Goal: Task Accomplishment & Management: Manage account settings

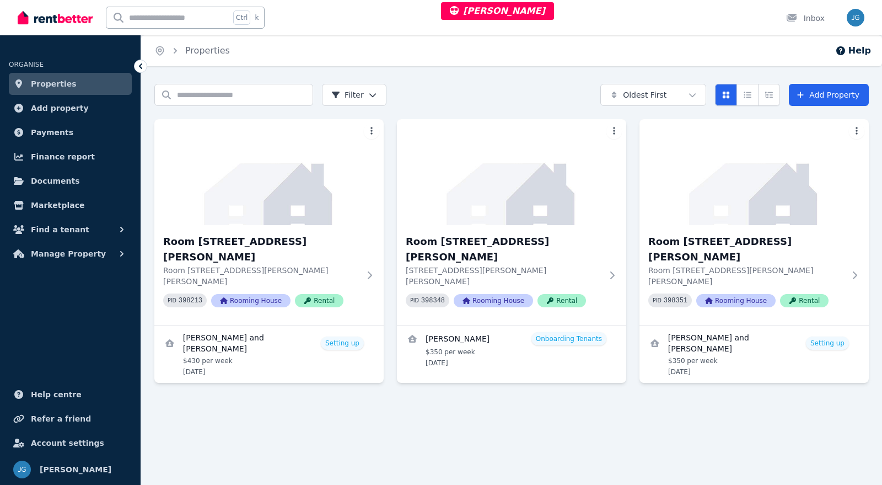
click at [315, 193] on img at bounding box center [268, 172] width 229 height 106
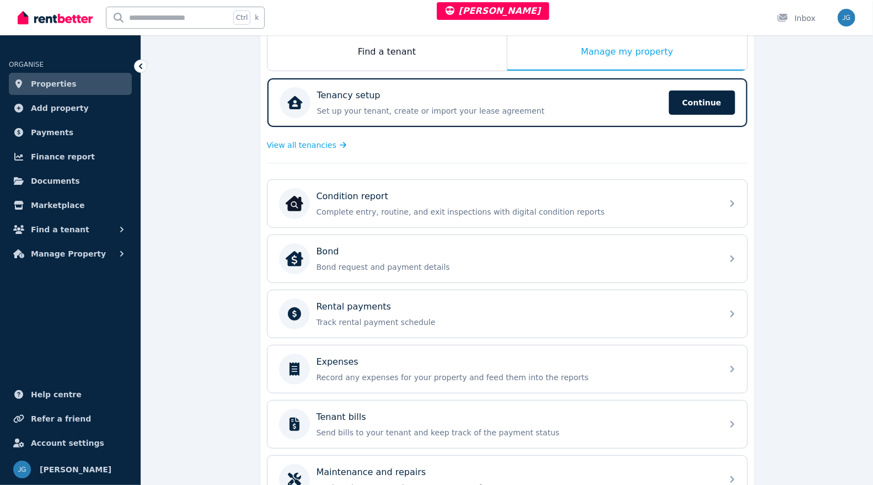
scroll to position [178, 0]
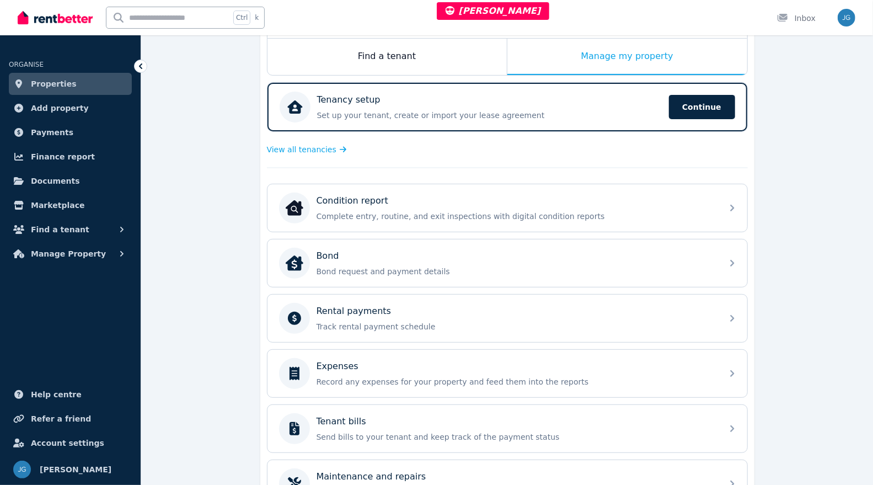
click at [443, 379] on p "Record any expenses for your property and feed them into the reports" at bounding box center [515, 381] width 399 height 11
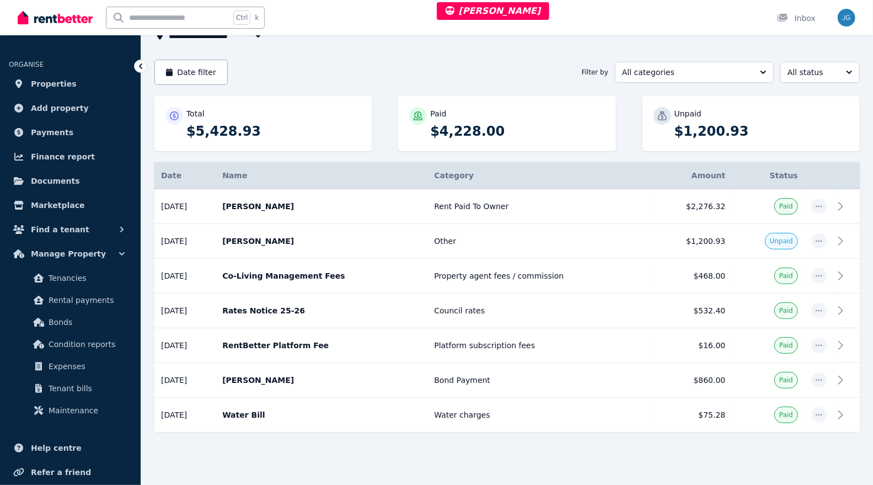
scroll to position [83, 0]
click at [816, 347] on span "button" at bounding box center [818, 344] width 15 height 15
click at [630, 338] on td "Platform subscription fees" at bounding box center [538, 344] width 223 height 35
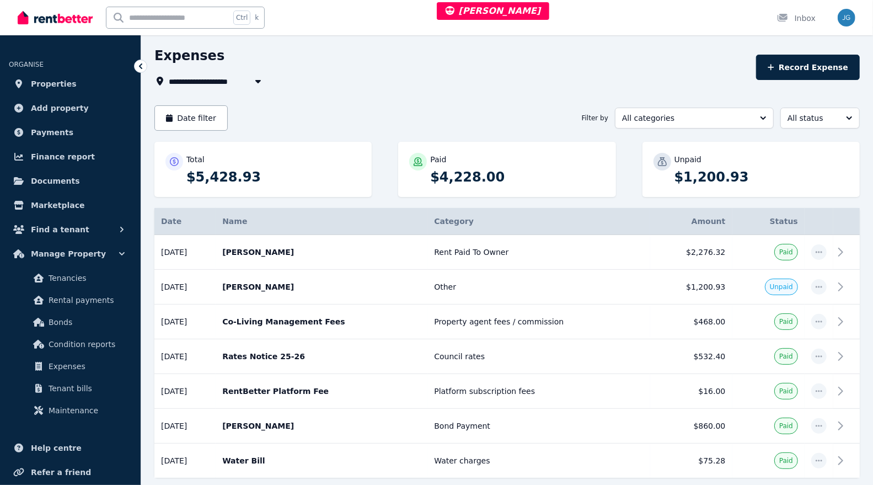
scroll to position [36, 0]
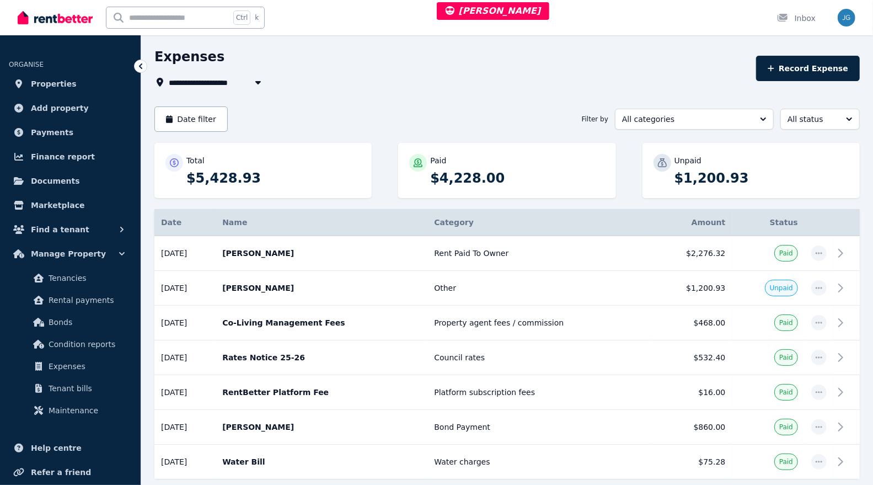
click at [260, 83] on icon "button" at bounding box center [257, 82] width 11 height 9
type input "**********"
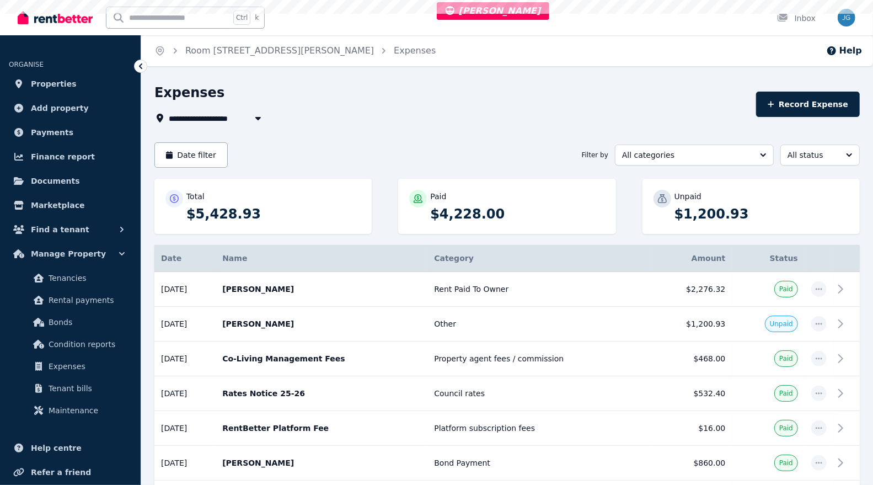
click at [368, 73] on div "**********" at bounding box center [436, 242] width 873 height 485
click at [51, 161] on span "Finance report" at bounding box center [63, 156] width 64 height 13
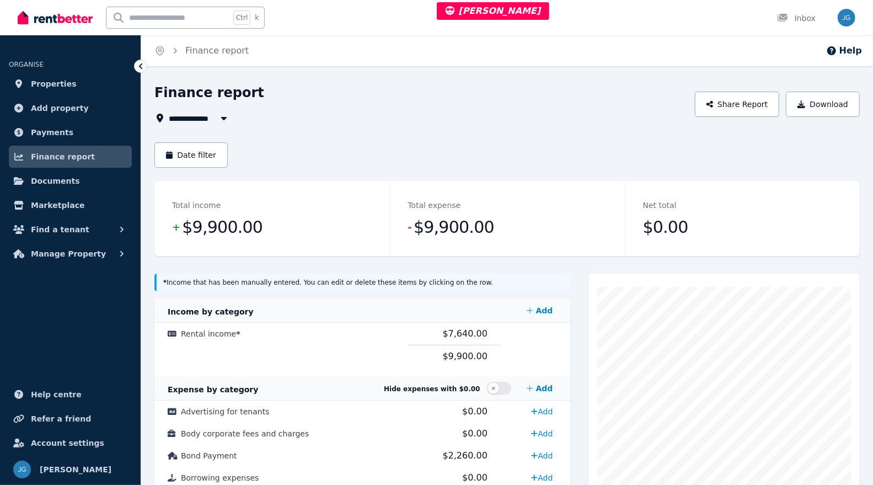
click at [389, 333] on td "Rental income *" at bounding box center [281, 334] width 254 height 23
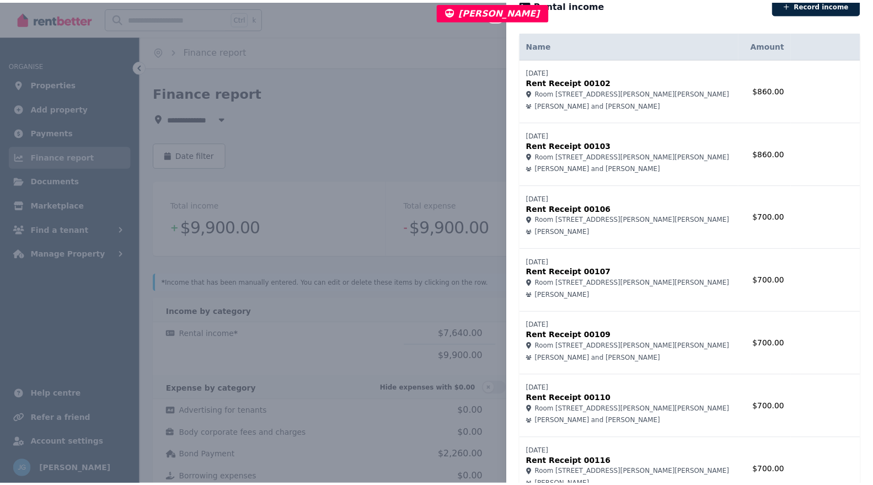
scroll to position [168, 0]
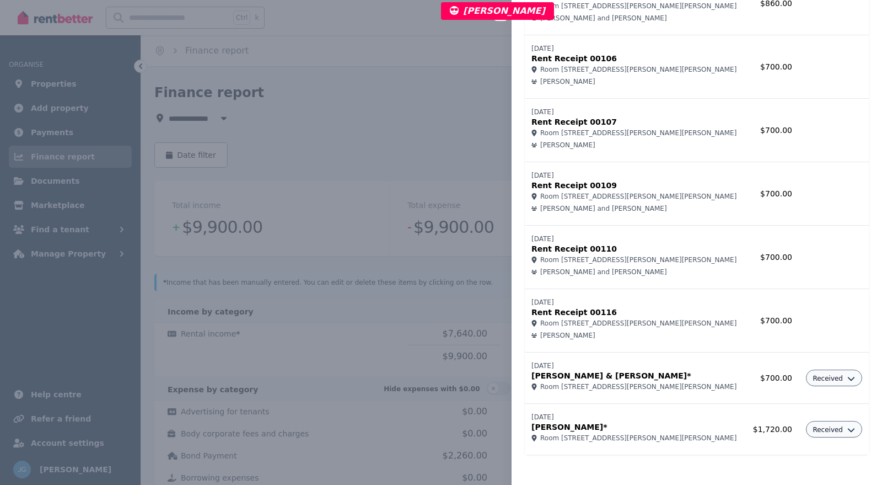
click at [380, 332] on div "Close panel Rental income Record income Name Amount 24/07/2025 Rent Receipt 001…" at bounding box center [441, 242] width 882 height 485
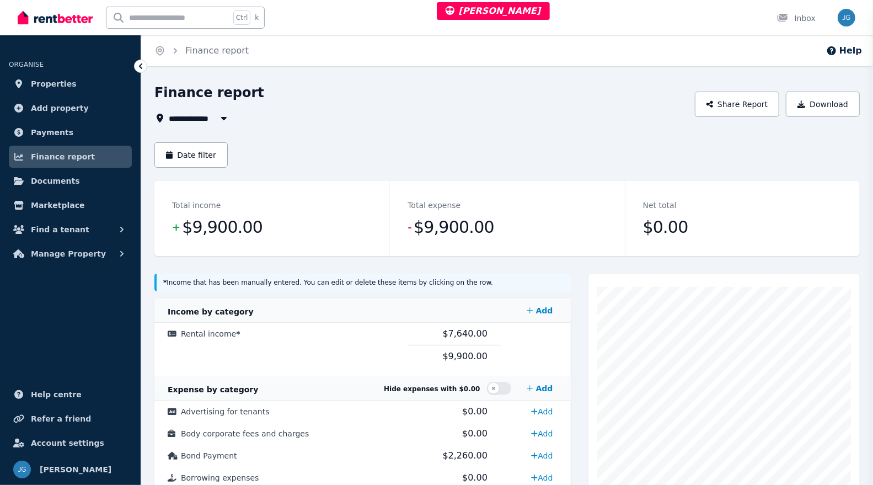
scroll to position [0, 0]
click at [54, 162] on span "Finance report" at bounding box center [63, 156] width 64 height 13
click at [85, 228] on button "Find a tenant" at bounding box center [70, 229] width 123 height 22
click at [65, 345] on span "Manage Property" at bounding box center [68, 343] width 75 height 13
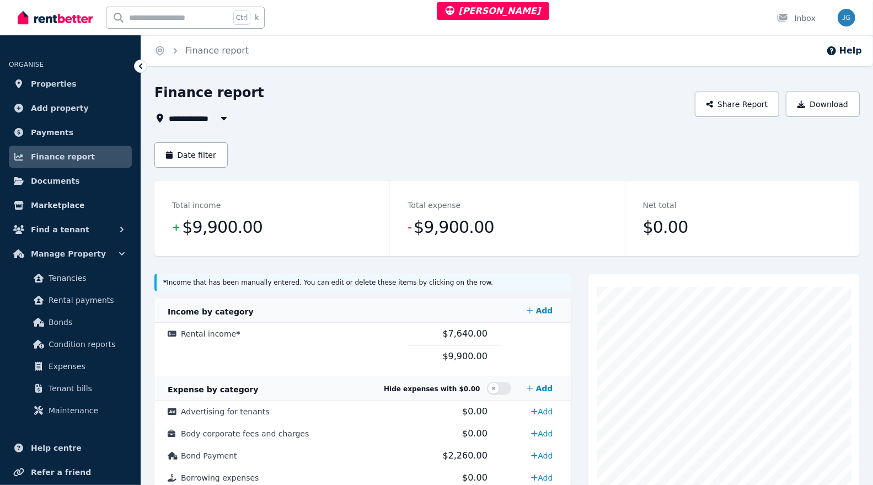
click at [61, 331] on link "Bonds" at bounding box center [70, 322] width 114 height 22
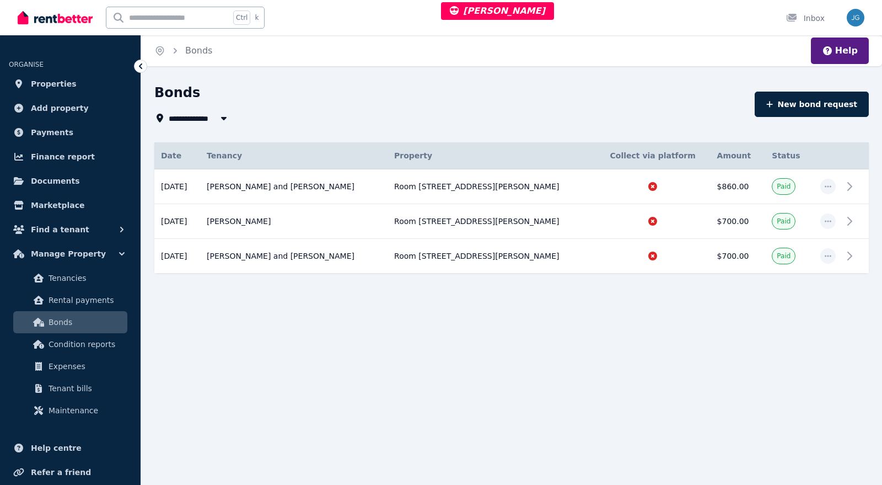
click at [39, 164] on link "Finance report" at bounding box center [70, 157] width 123 height 22
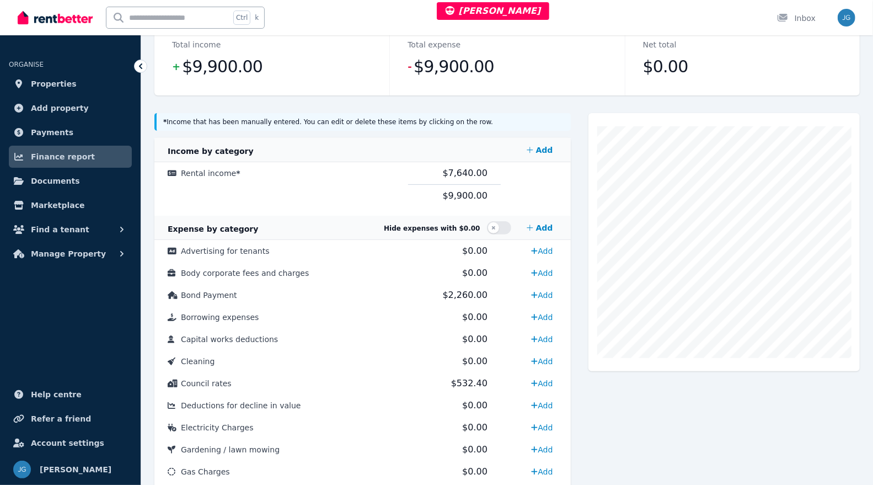
scroll to position [161, 0]
click at [71, 248] on span "Manage Property" at bounding box center [68, 253] width 75 height 13
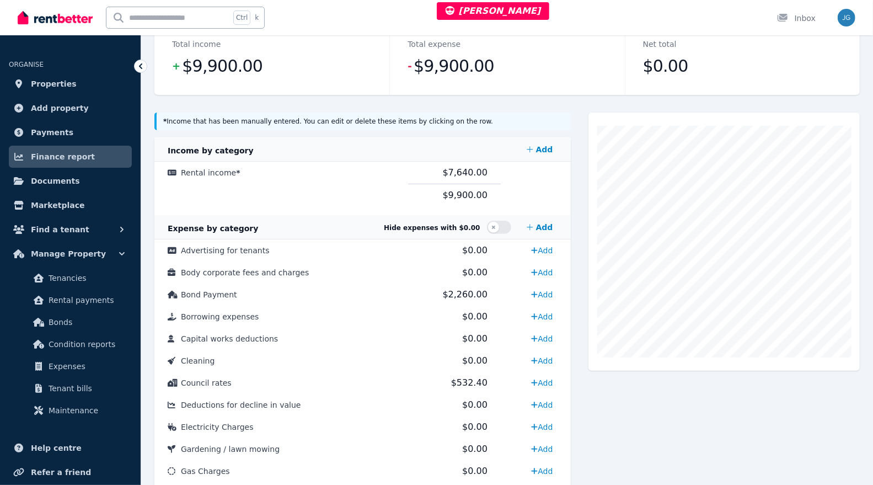
click at [74, 361] on span "Expenses" at bounding box center [86, 365] width 74 height 13
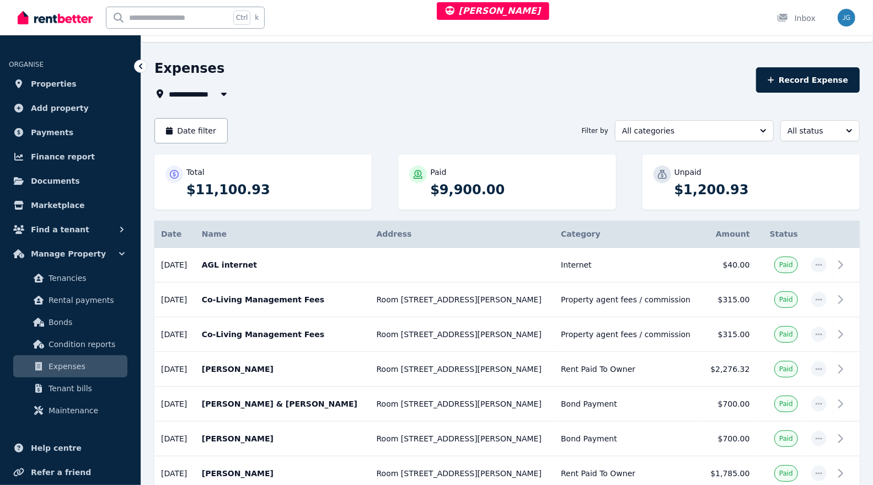
scroll to position [24, 0]
click at [115, 255] on button "Manage Property" at bounding box center [70, 254] width 123 height 22
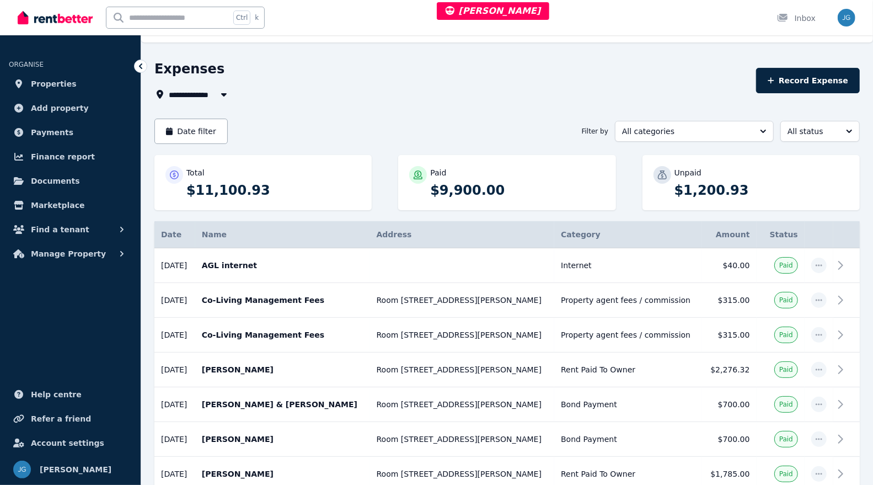
click at [112, 255] on button "Manage Property" at bounding box center [70, 254] width 123 height 22
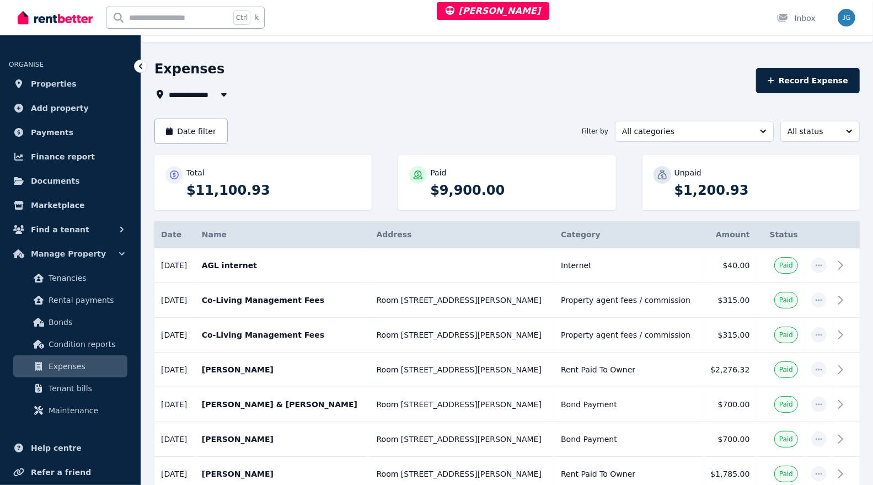
click at [59, 327] on span "Bonds" at bounding box center [86, 321] width 74 height 13
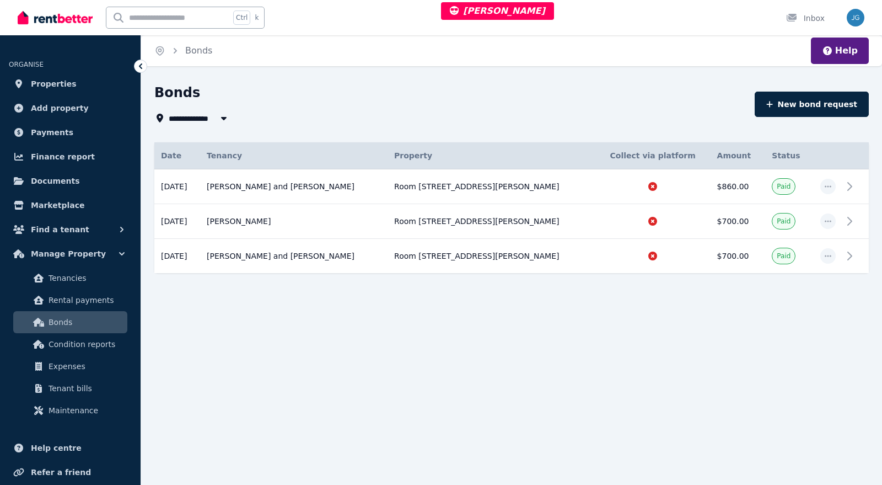
click at [51, 155] on span "Finance report" at bounding box center [63, 156] width 64 height 13
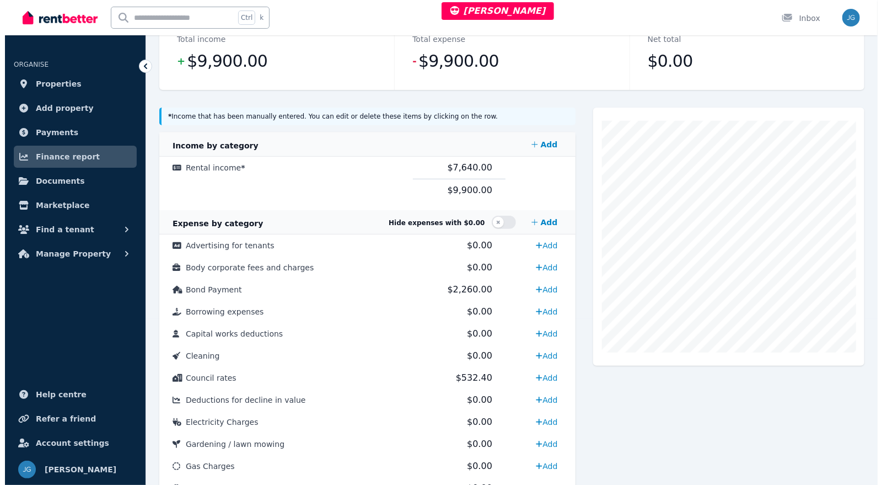
scroll to position [164, 0]
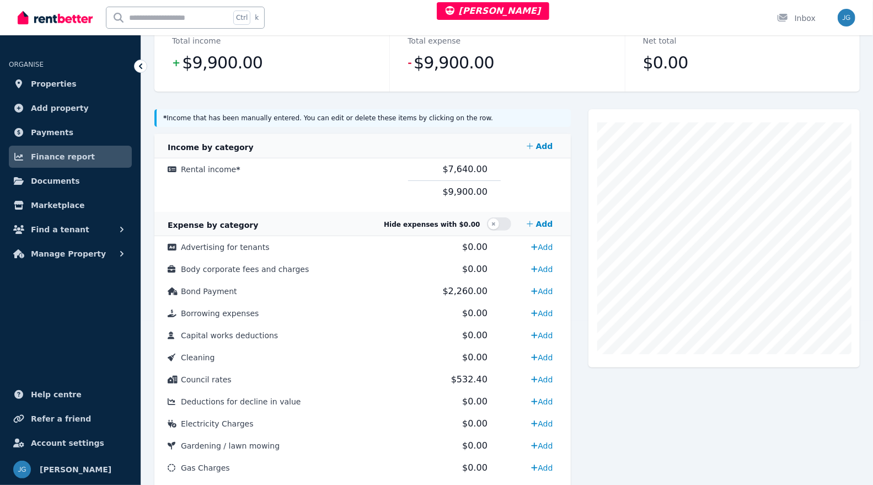
click at [401, 173] on td "Rental income *" at bounding box center [281, 169] width 254 height 23
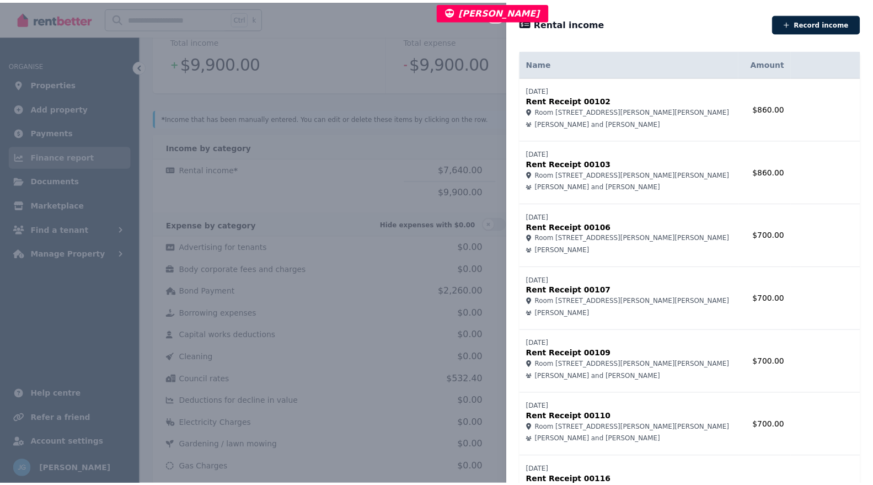
scroll to position [168, 0]
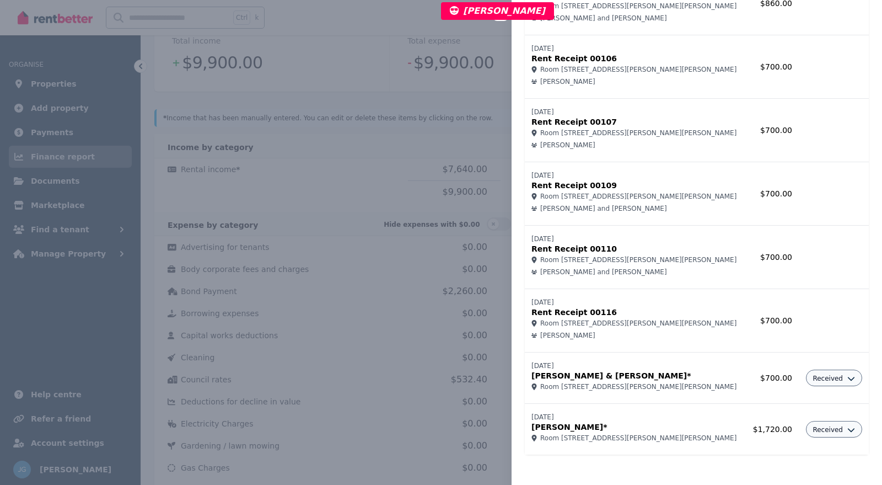
click at [830, 379] on span "Received" at bounding box center [828, 378] width 30 height 9
click at [641, 390] on td "04/08/2025 Mohammad Tazik & Asma Amirpour* Room 3, 27 Brenda Ave, Gilles Plains" at bounding box center [635, 377] width 221 height 51
click at [393, 299] on div "Close panel Rental income Record income Name Amount 24/07/2025 Rent Receipt 001…" at bounding box center [441, 242] width 882 height 485
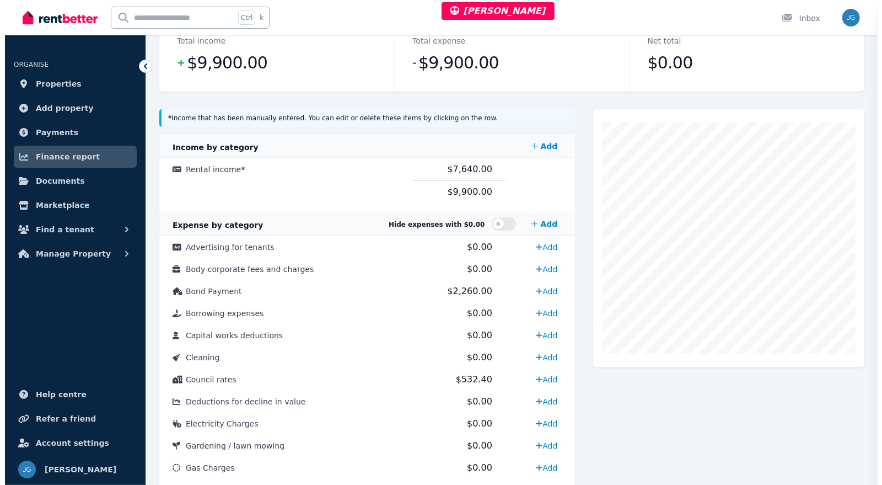
scroll to position [0, 0]
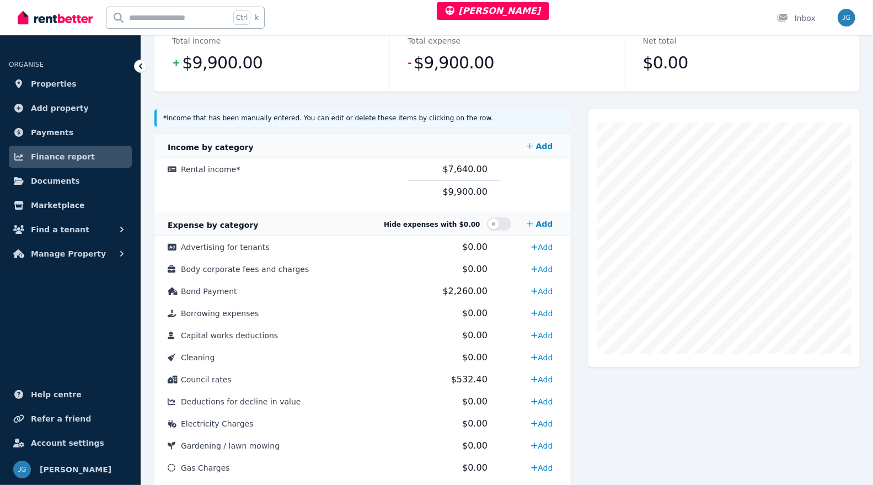
click at [293, 169] on td "Rental income *" at bounding box center [281, 169] width 254 height 23
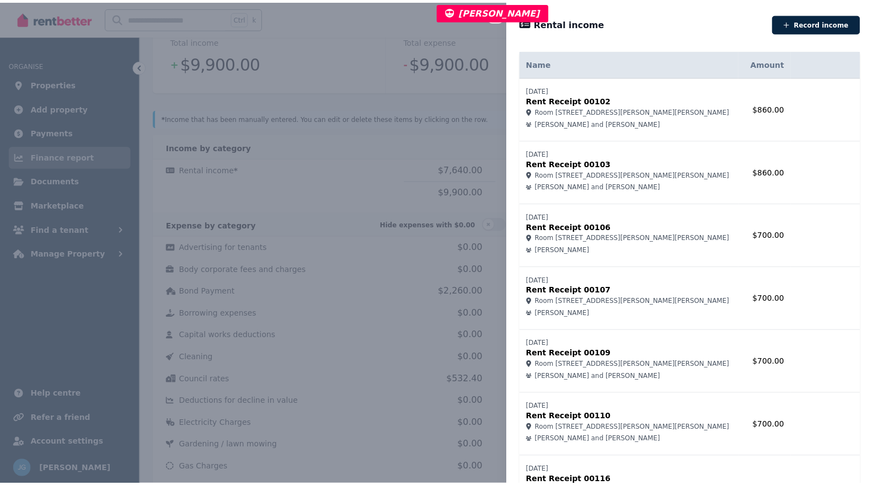
scroll to position [168, 0]
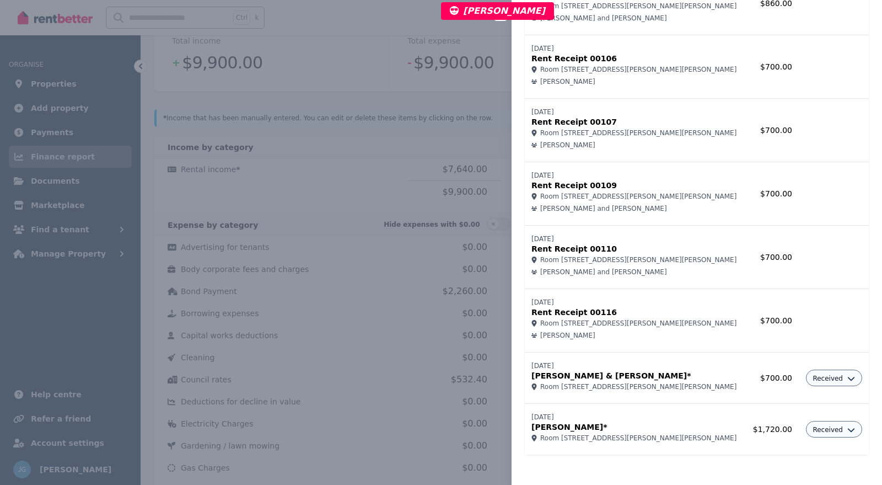
click at [409, 185] on div "Close panel Rental income Record income Name Amount 24/07/2025 Rent Receipt 001…" at bounding box center [441, 242] width 882 height 485
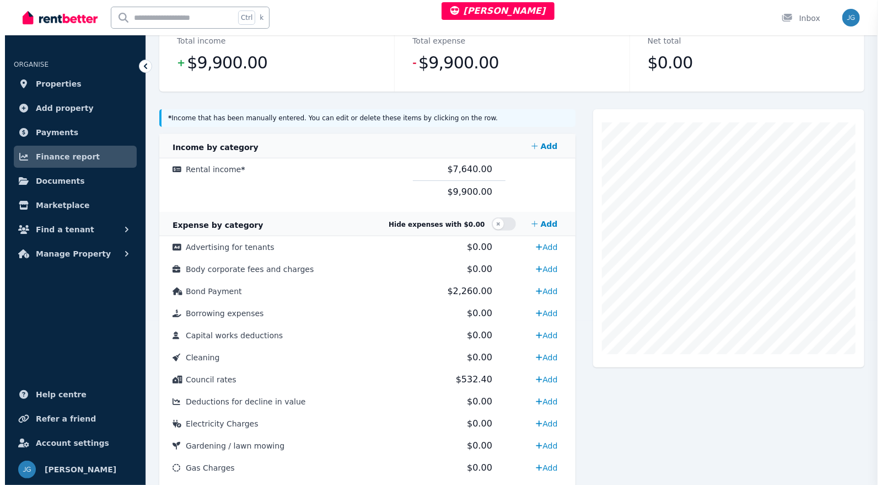
scroll to position [0, 0]
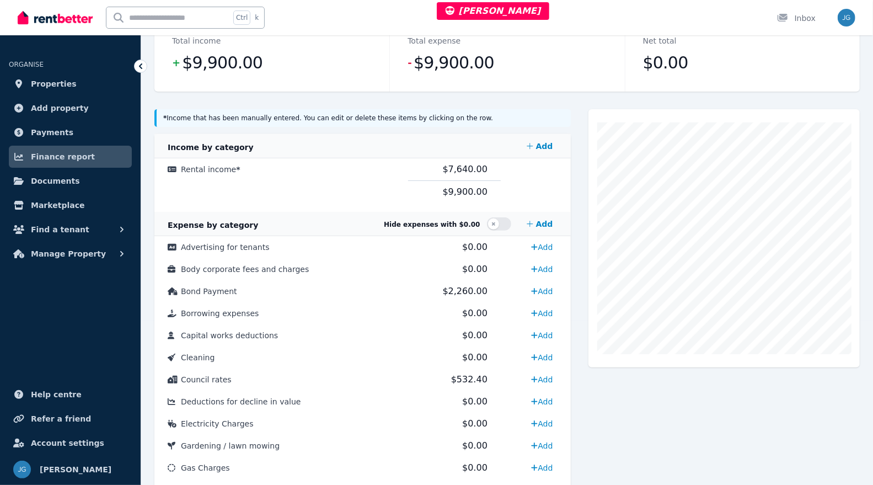
click at [207, 169] on span "Rental income *" at bounding box center [211, 169] width 60 height 9
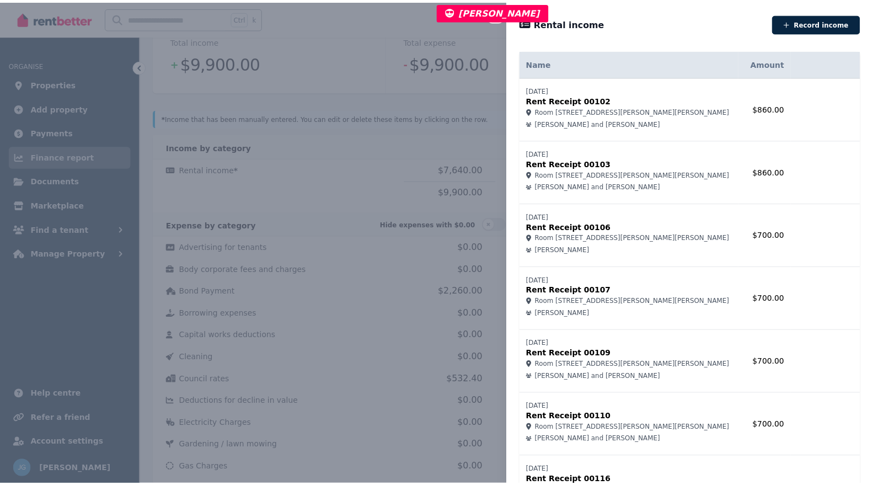
scroll to position [168, 0]
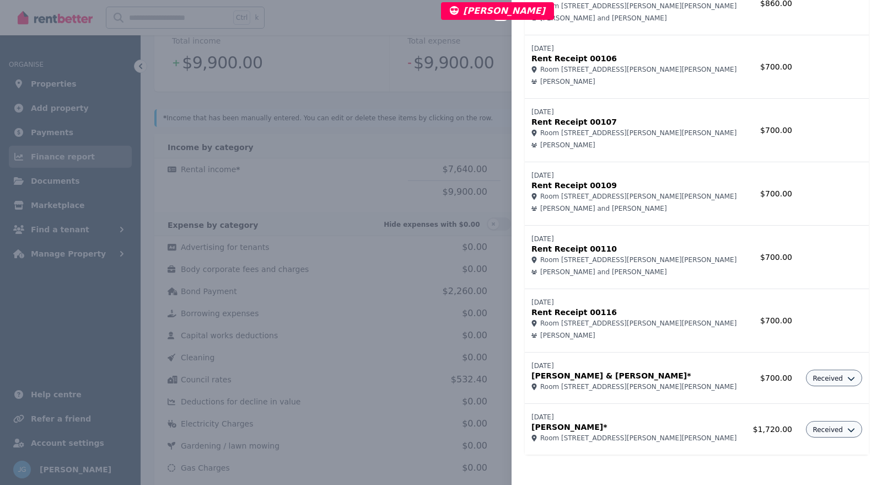
click at [847, 375] on icon "button" at bounding box center [851, 378] width 8 height 8
click at [796, 403] on link "Edit income" at bounding box center [804, 402] width 106 height 20
select select "**********"
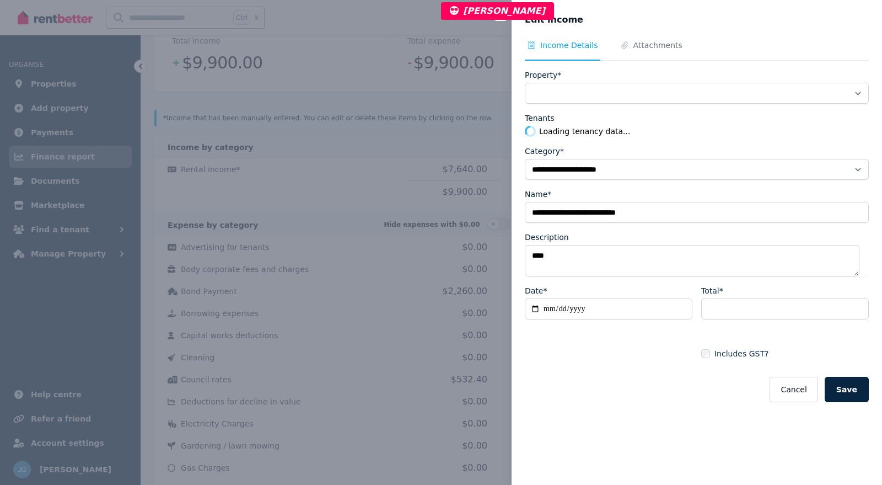
select select "**********"
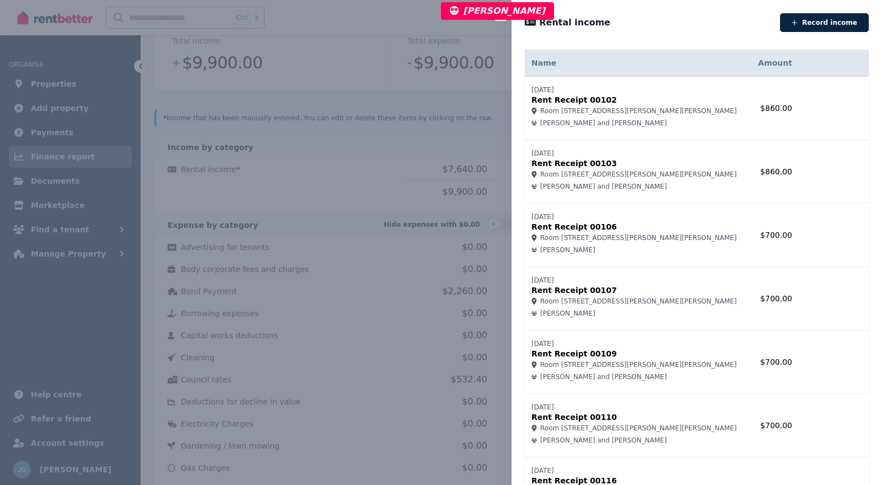
click at [334, 190] on div "Close panel Rental income Record income Name Amount 24/07/2025 Rent Receipt 001…" at bounding box center [441, 242] width 882 height 485
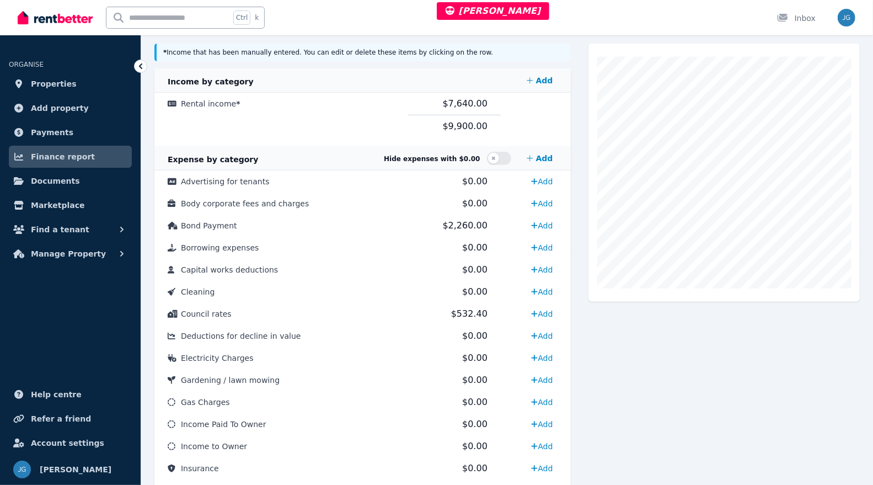
scroll to position [234, 0]
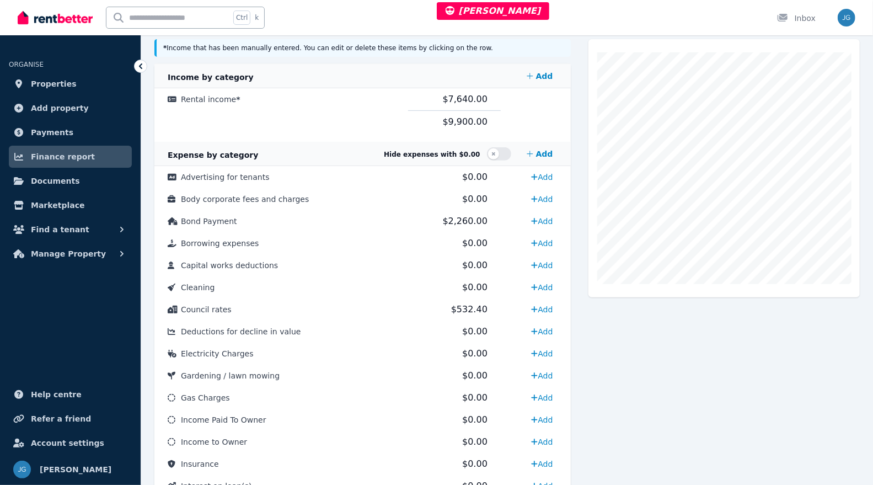
click at [283, 222] on td "Bond Payment" at bounding box center [281, 221] width 254 height 22
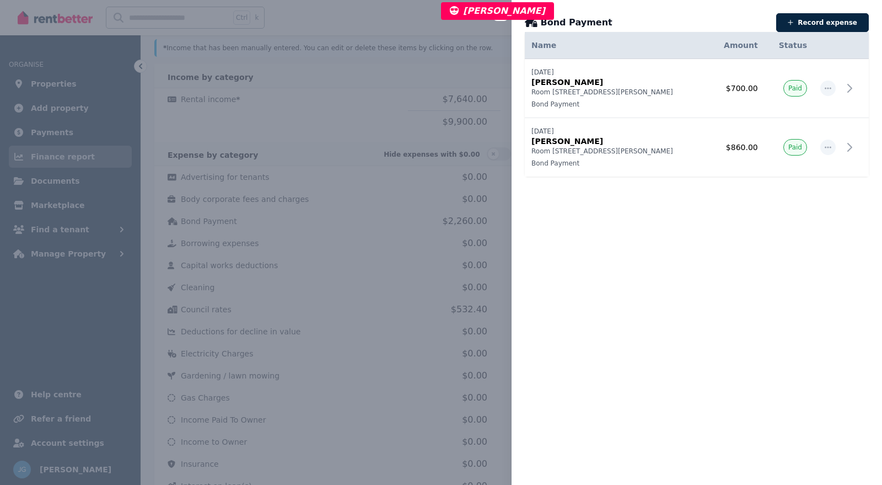
click at [343, 145] on div "Close panel Bond Payment Record expense Date Name Address Category Amount Statu…" at bounding box center [441, 242] width 882 height 485
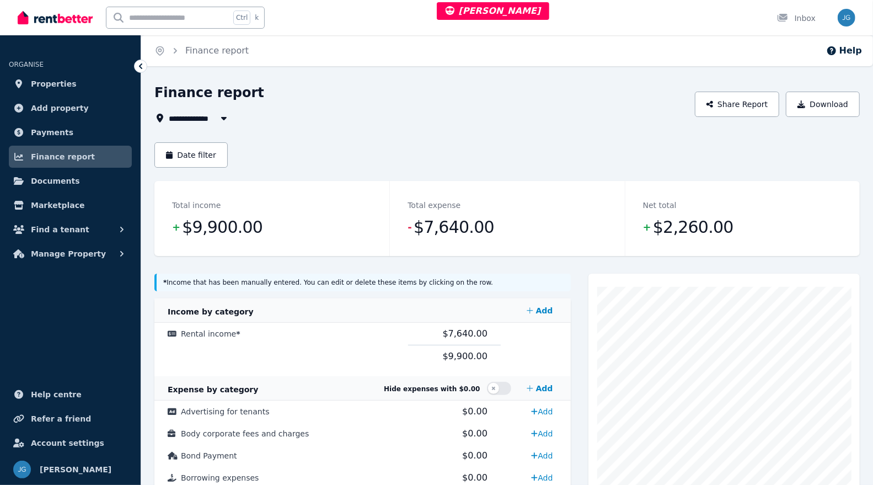
click at [300, 335] on td "Rental income *" at bounding box center [281, 334] width 254 height 23
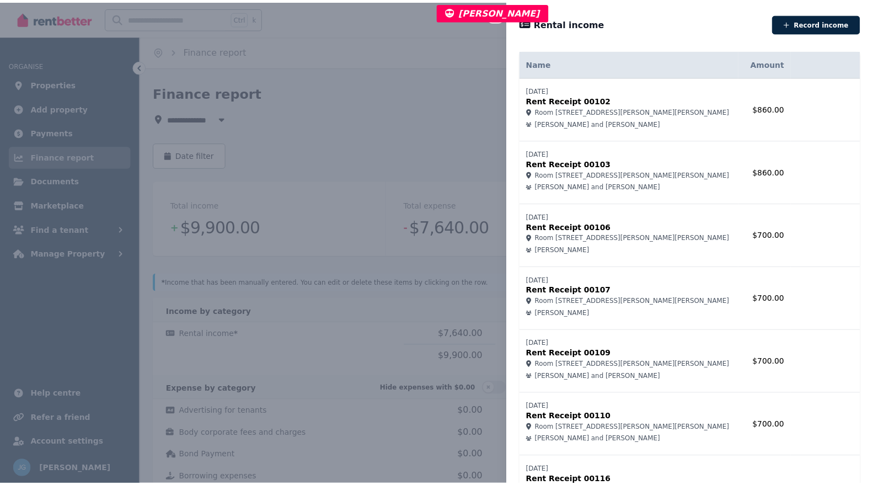
scroll to position [168, 0]
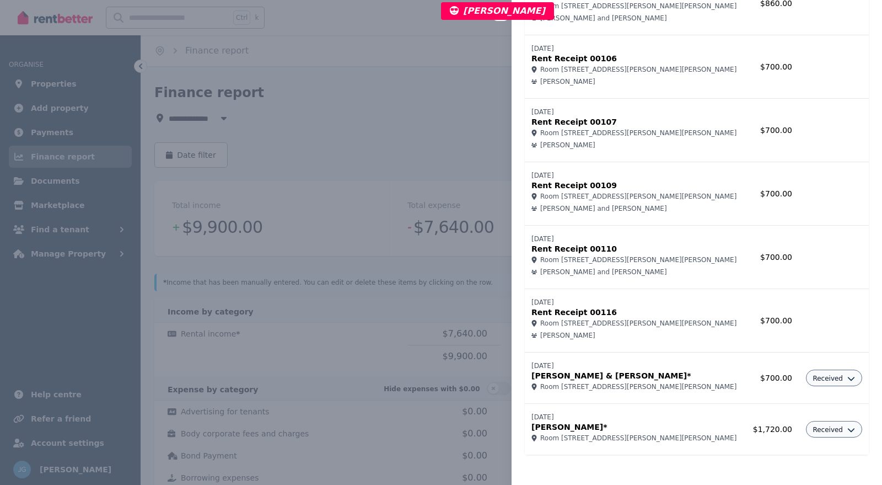
click at [847, 377] on icon "button" at bounding box center [851, 378] width 8 height 8
click at [389, 357] on div "Close panel Rental income Record income Name Amount 24/07/2025 Rent Receipt 001…" at bounding box center [441, 242] width 882 height 485
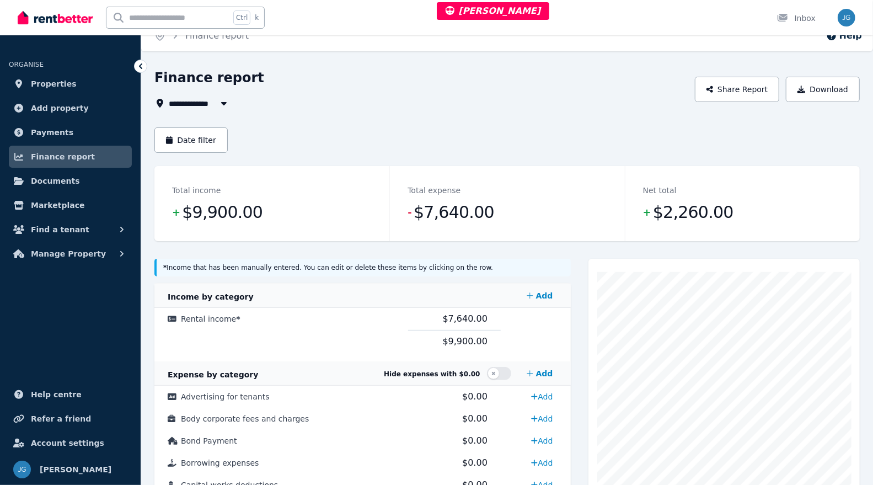
scroll to position [0, 0]
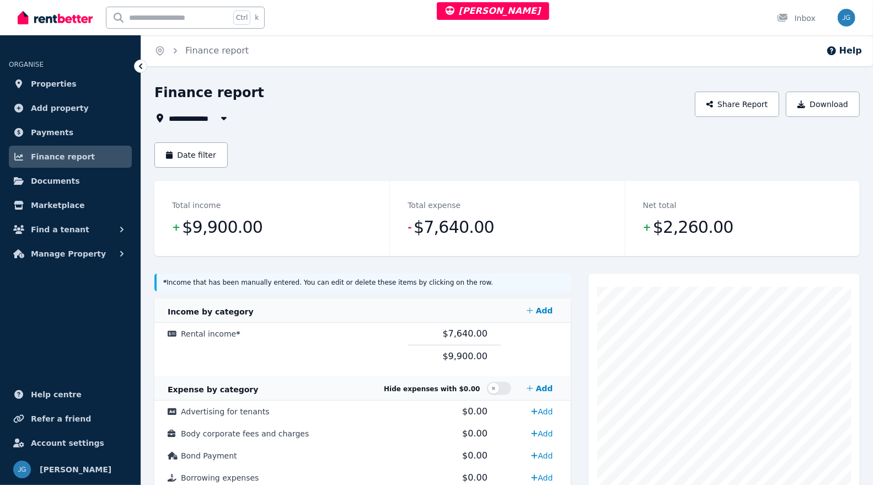
click at [376, 329] on td "Rental income *" at bounding box center [281, 334] width 254 height 23
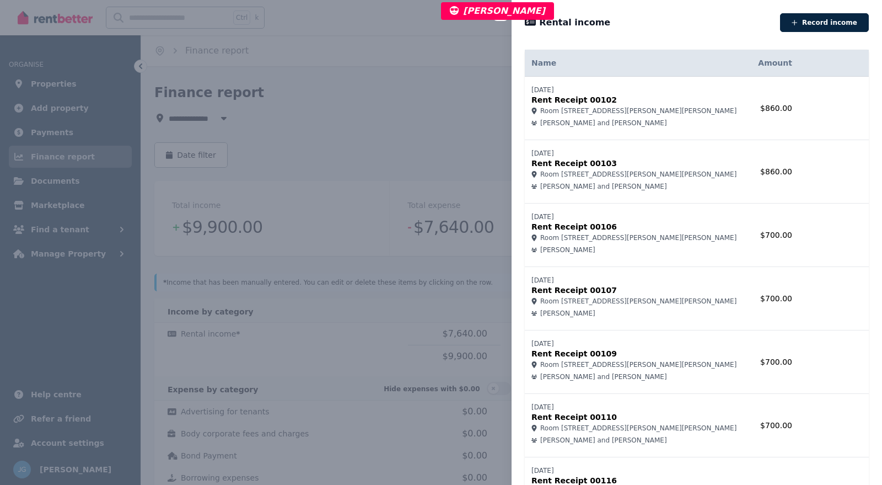
click at [376, 329] on div "Close panel Rental income Record income Name Amount 24/07/2025 Rent Receipt 001…" at bounding box center [441, 242] width 882 height 485
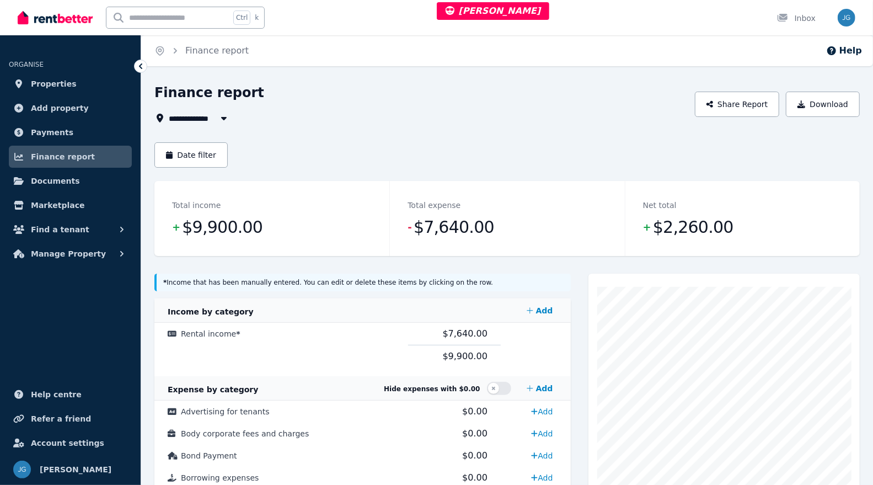
click at [193, 155] on button "Date filter" at bounding box center [190, 154] width 73 height 25
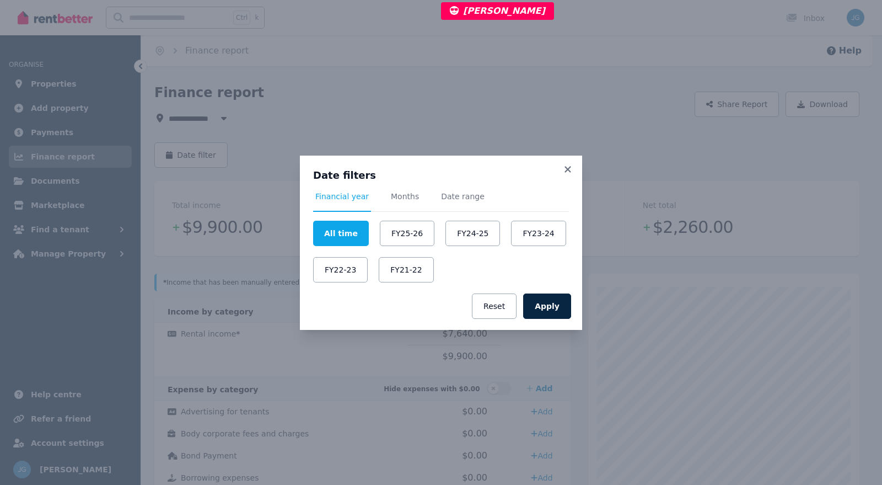
click at [394, 191] on span "Months" at bounding box center [405, 196] width 28 height 11
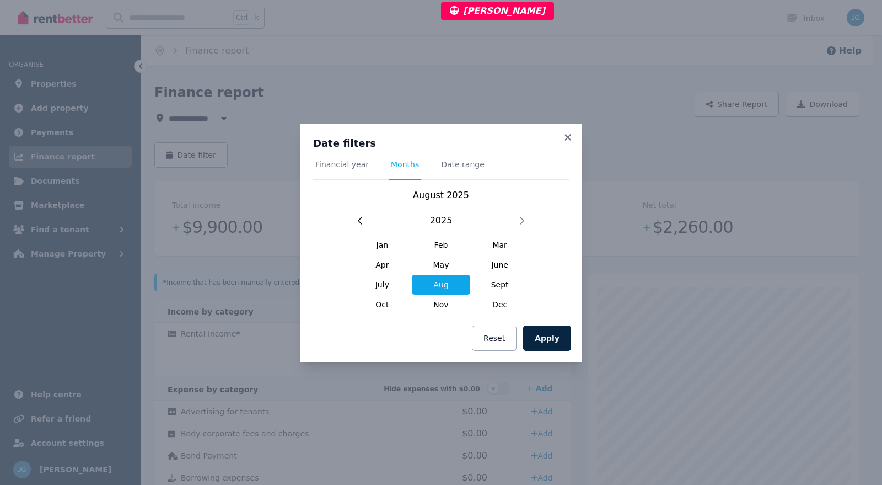
click at [440, 288] on span "Aug" at bounding box center [441, 285] width 59 height 20
click at [438, 282] on span "Aug" at bounding box center [441, 285] width 59 height 20
click at [544, 345] on button "Apply" at bounding box center [547, 337] width 48 height 25
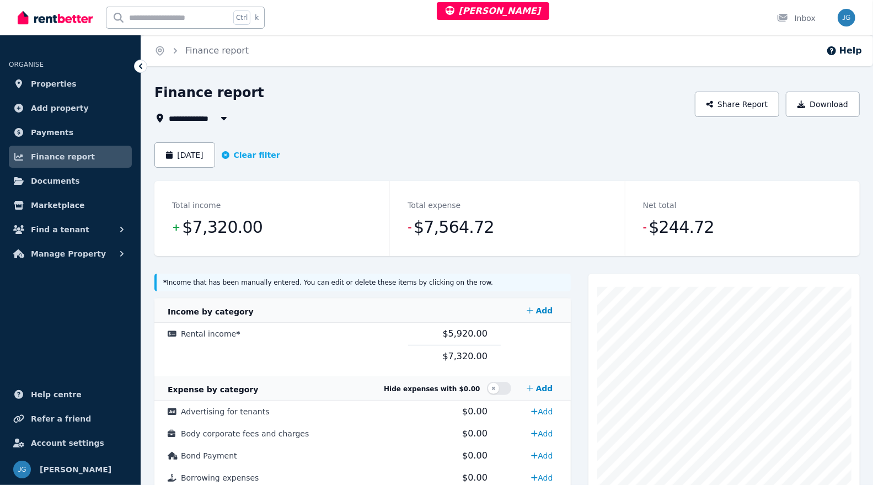
click at [823, 111] on button "Download" at bounding box center [823, 104] width 74 height 25
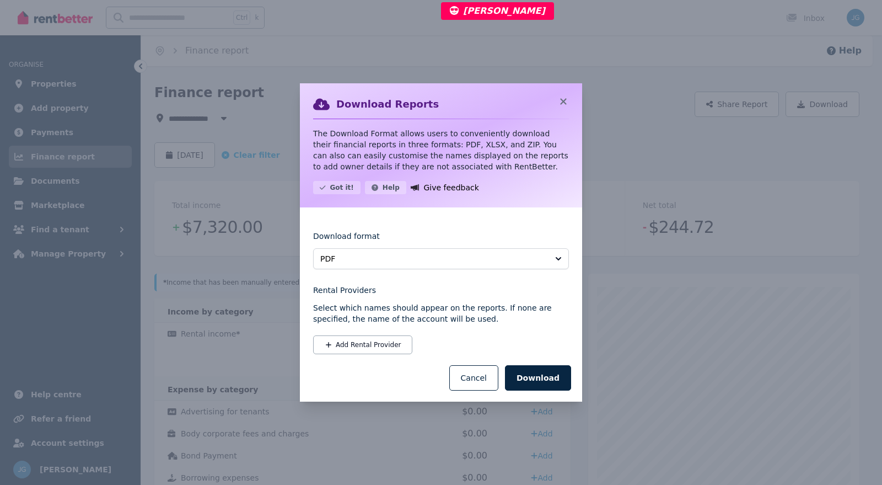
click at [530, 374] on button "Download" at bounding box center [538, 377] width 66 height 25
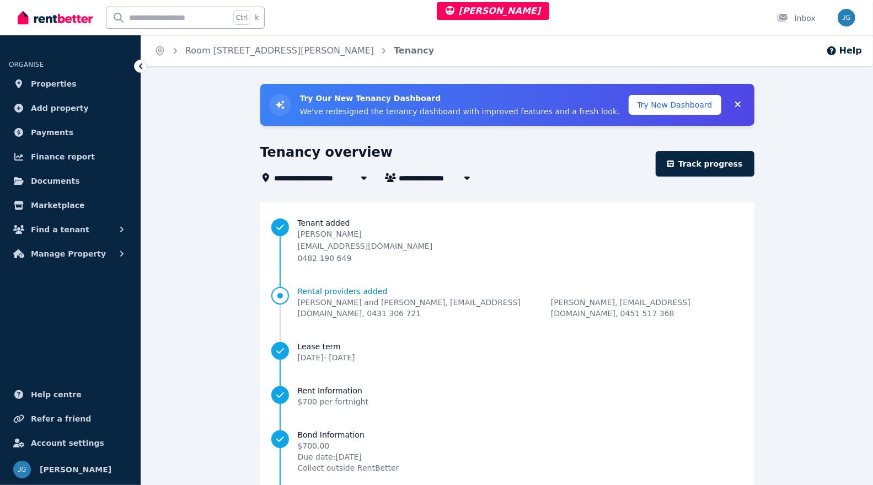
click at [62, 157] on span "Finance report" at bounding box center [63, 156] width 64 height 13
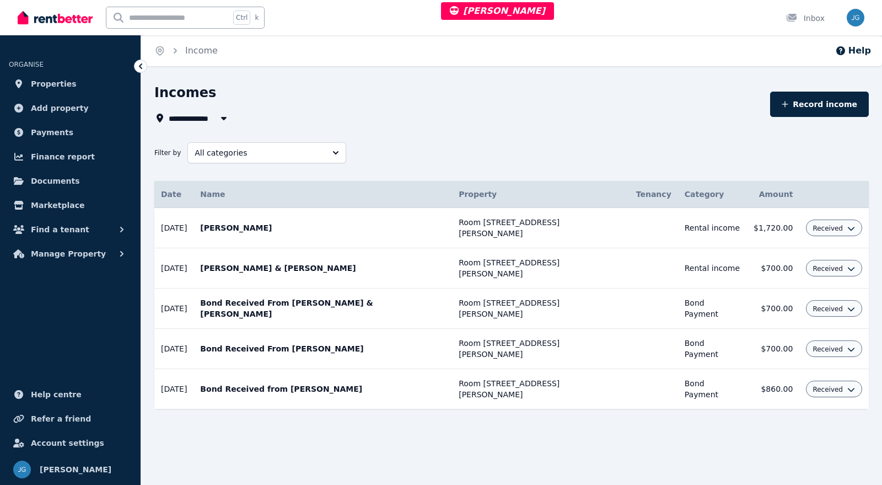
click at [61, 155] on span "Finance report" at bounding box center [63, 156] width 64 height 13
click at [841, 385] on span "Received" at bounding box center [828, 389] width 30 height 9
click at [804, 423] on link "Delete income" at bounding box center [804, 433] width 106 height 20
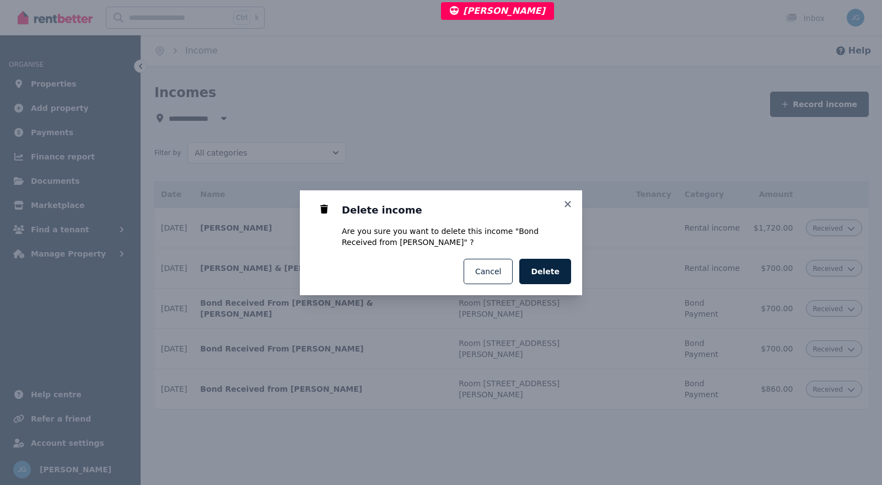
click at [564, 272] on button "Delete" at bounding box center [545, 271] width 52 height 25
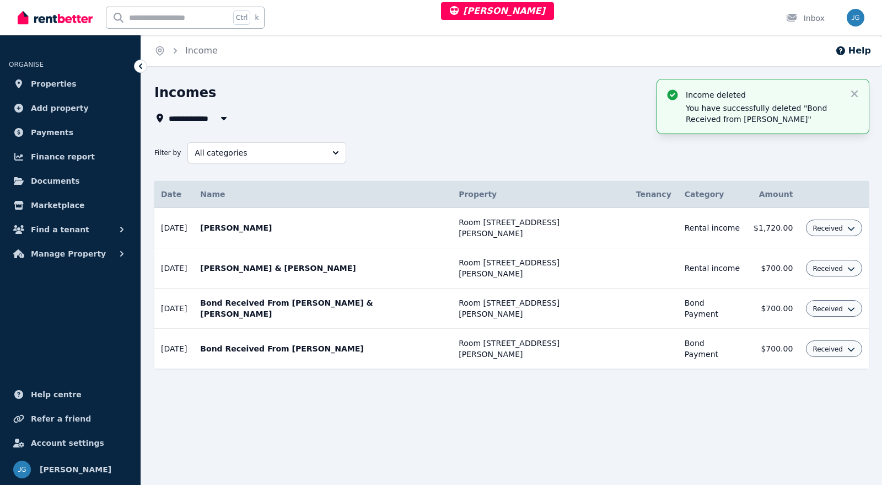
click at [834, 345] on span "Received" at bounding box center [828, 349] width 30 height 9
click at [807, 383] on link "Delete income" at bounding box center [804, 393] width 106 height 20
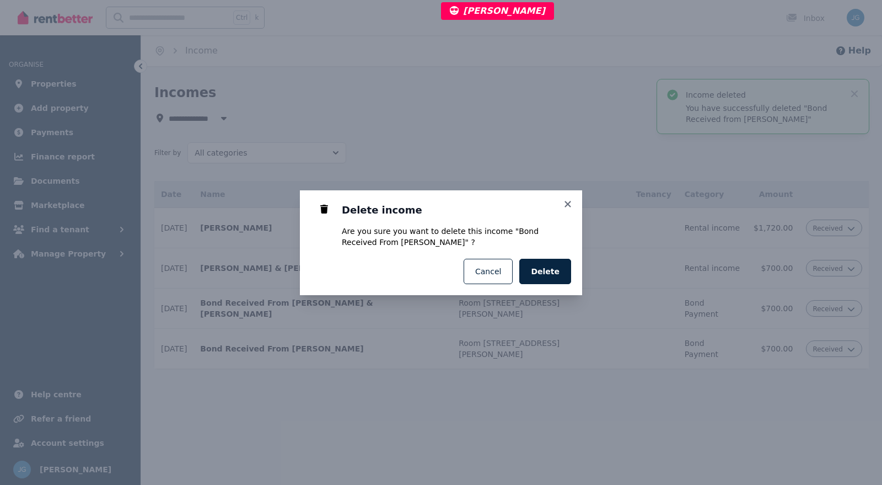
click at [542, 271] on span "Delete" at bounding box center [545, 271] width 29 height 11
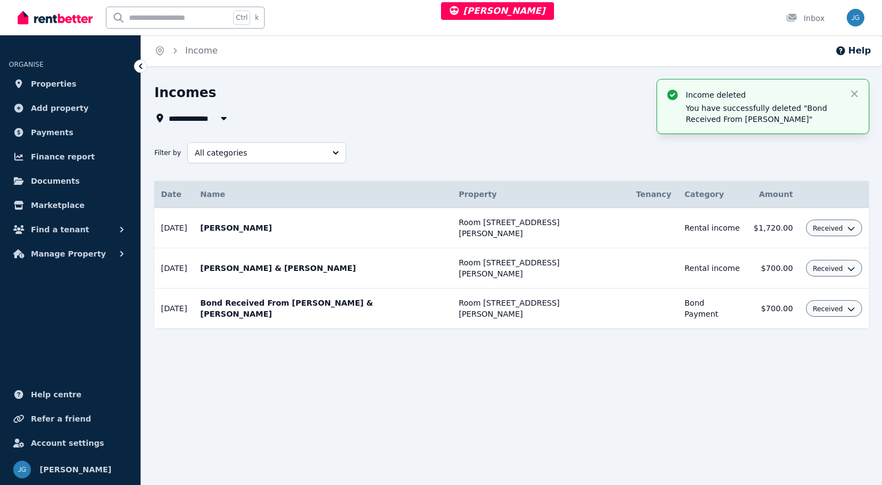
click at [834, 304] on span "Received" at bounding box center [828, 308] width 30 height 9
click at [812, 342] on link "Delete income" at bounding box center [804, 352] width 106 height 20
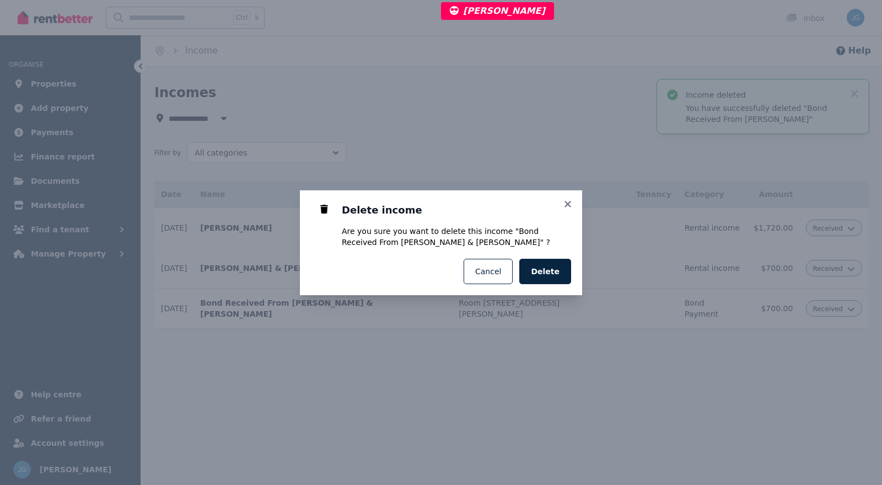
click at [536, 273] on button "Delete" at bounding box center [545, 271] width 52 height 25
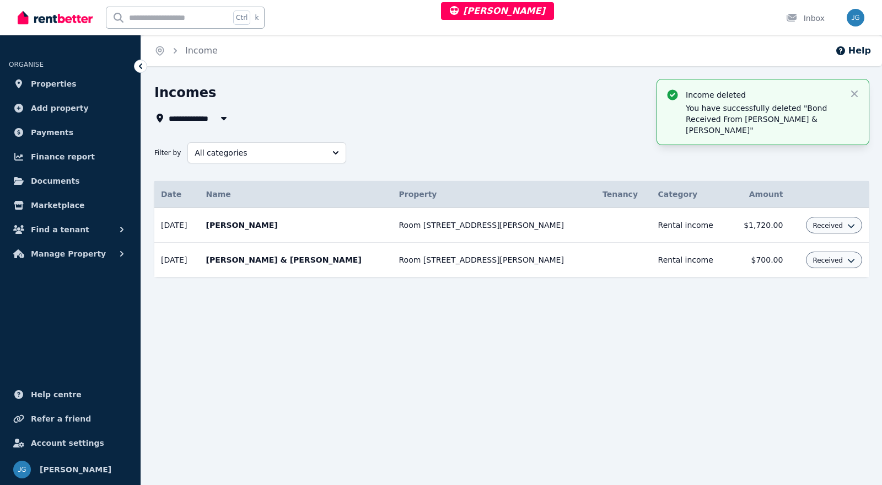
click at [71, 153] on span "Finance report" at bounding box center [63, 156] width 64 height 13
